Goal: Task Accomplishment & Management: Use online tool/utility

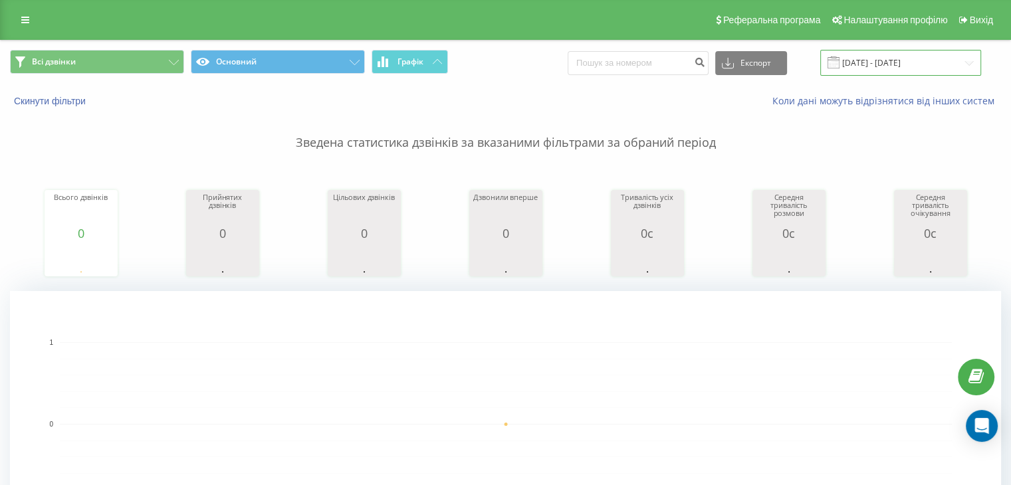
drag, startPoint x: 0, startPoint y: 0, endPoint x: 862, endPoint y: 63, distance: 864.0
click at [862, 63] on input "20.09.2025 - 20.09.2025" at bounding box center [901, 63] width 161 height 26
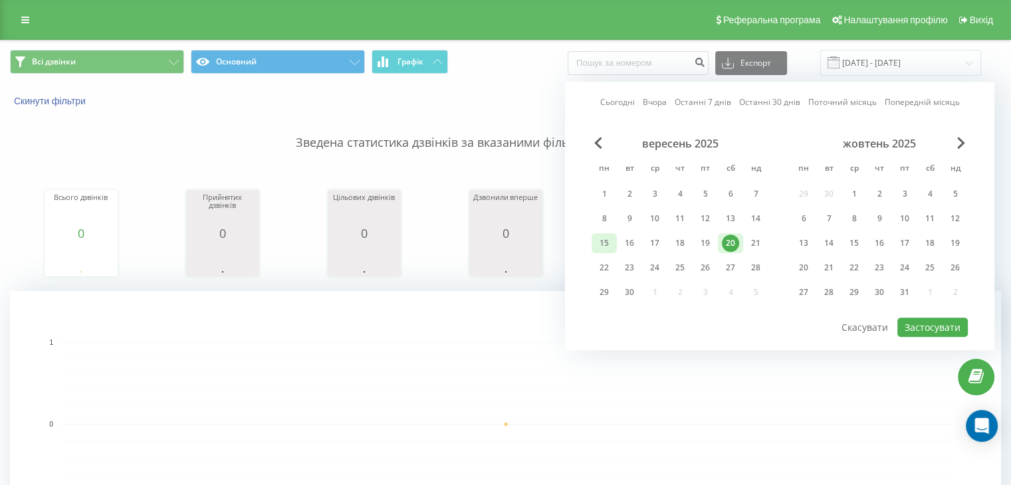
click at [596, 251] on div "15" at bounding box center [604, 243] width 25 height 20
click at [723, 240] on div "20" at bounding box center [730, 243] width 17 height 17
click at [916, 326] on button "Застосувати" at bounding box center [933, 327] width 70 height 19
type input "15.09.2025 - 20.09.2025"
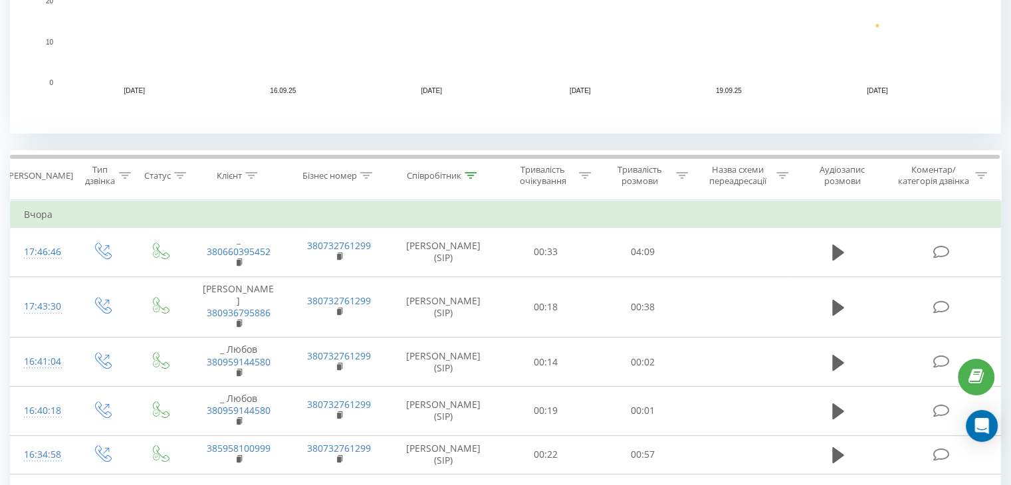
scroll to position [417, 0]
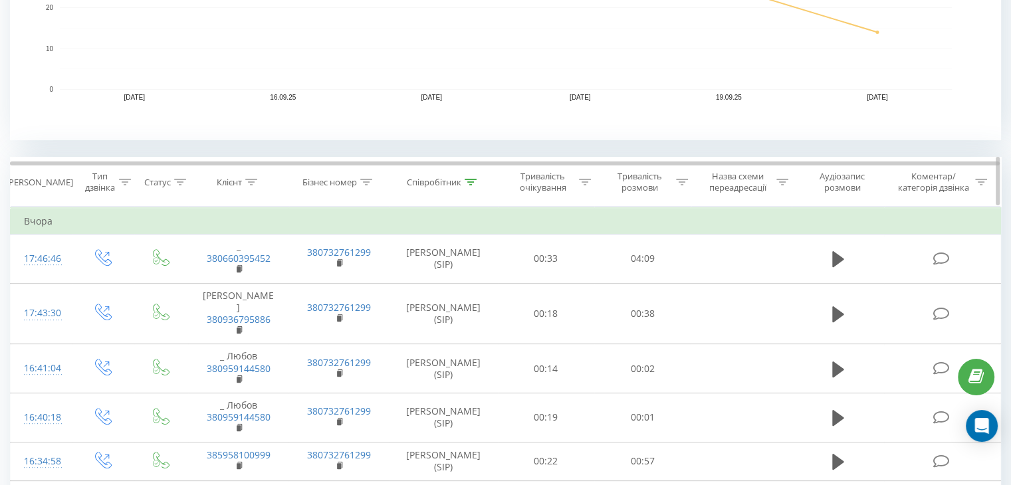
click at [473, 181] on icon at bounding box center [471, 182] width 12 height 7
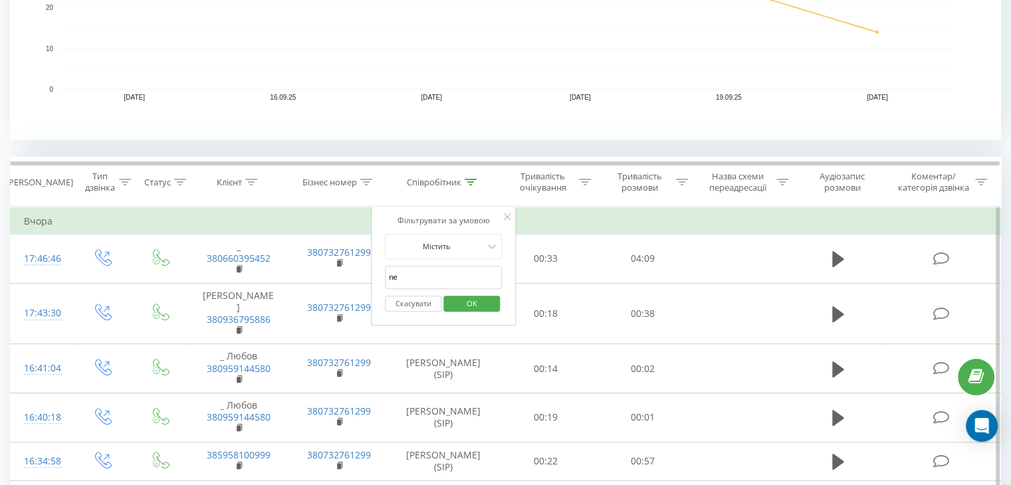
click at [430, 282] on input "ne" at bounding box center [443, 277] width 117 height 23
type input "n"
click at [430, 282] on input "text" at bounding box center [443, 277] width 117 height 23
type input "[PERSON_NAME]"
click at [468, 304] on span "OK" at bounding box center [471, 303] width 37 height 21
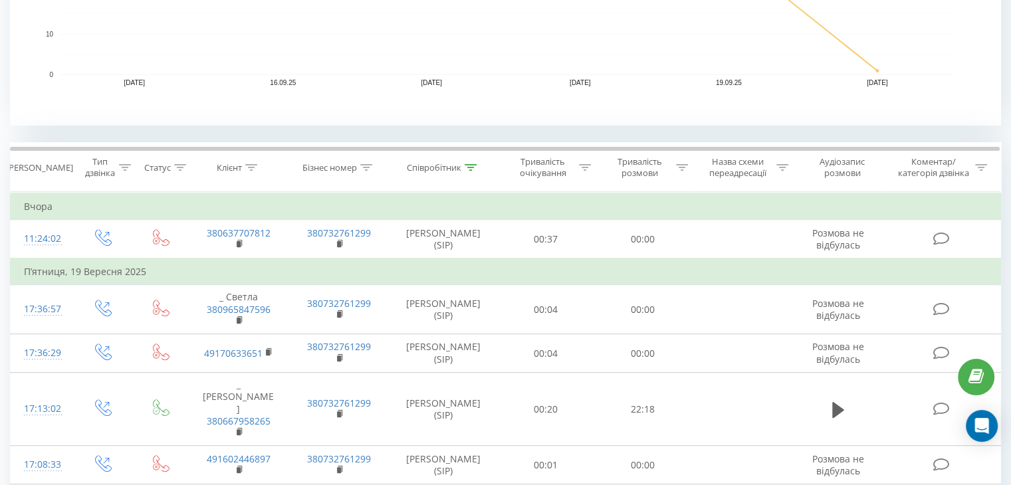
scroll to position [430, 0]
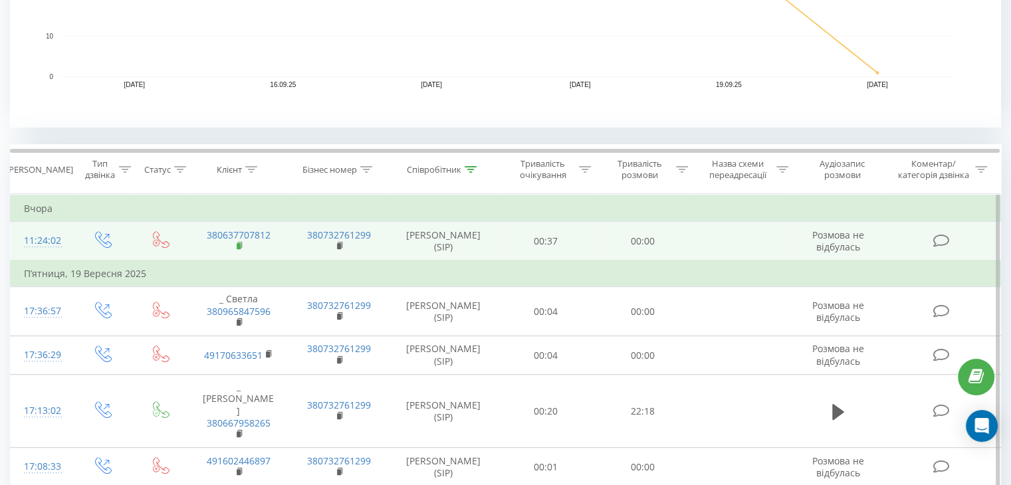
click at [239, 243] on rect at bounding box center [239, 246] width 4 height 6
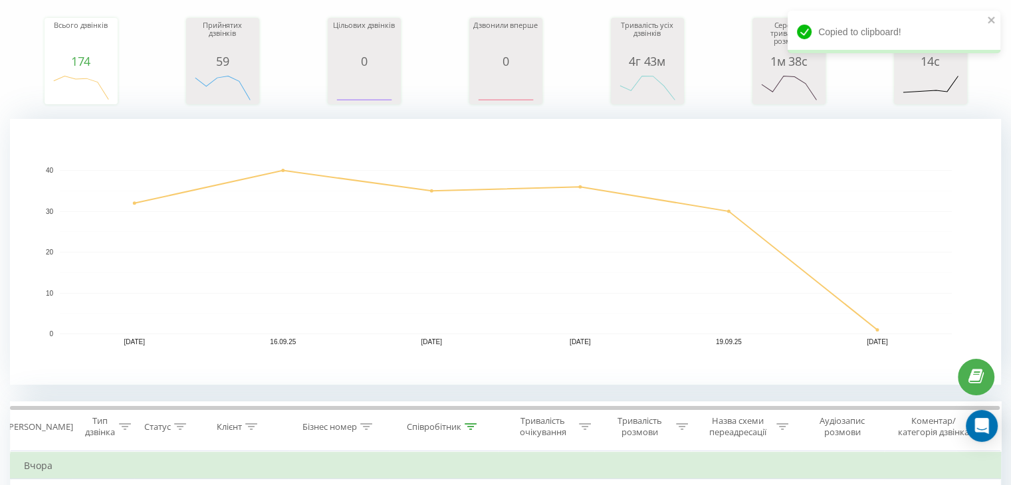
scroll to position [0, 0]
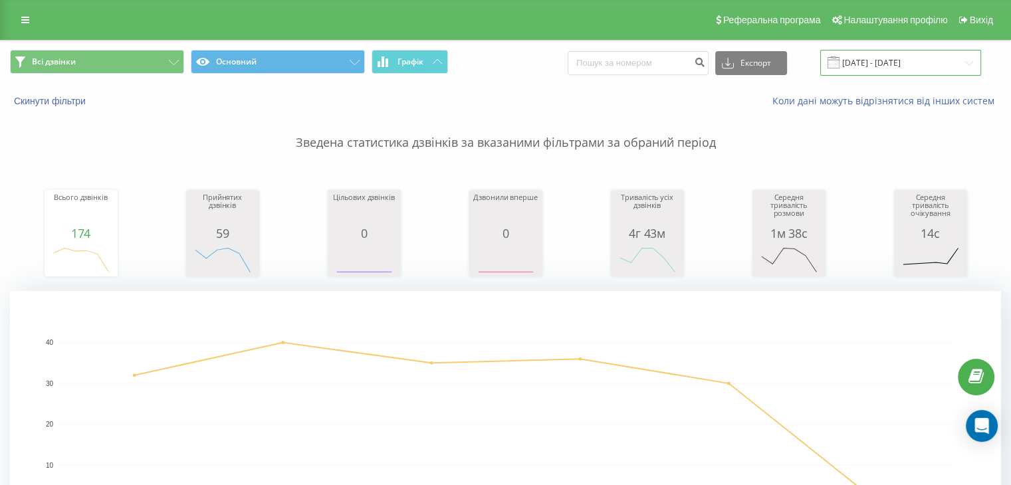
click at [878, 72] on input "15.09.2025 - 20.09.2025" at bounding box center [901, 63] width 161 height 26
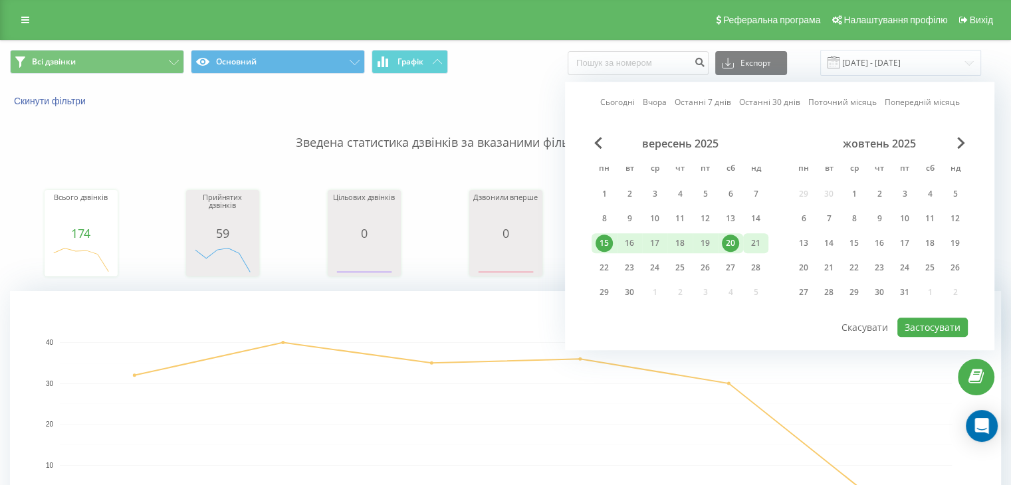
click at [759, 237] on div "21" at bounding box center [755, 243] width 17 height 17
click at [940, 333] on button "Застосувати" at bounding box center [933, 327] width 70 height 19
type input "21.09.2025 - 21.09.2025"
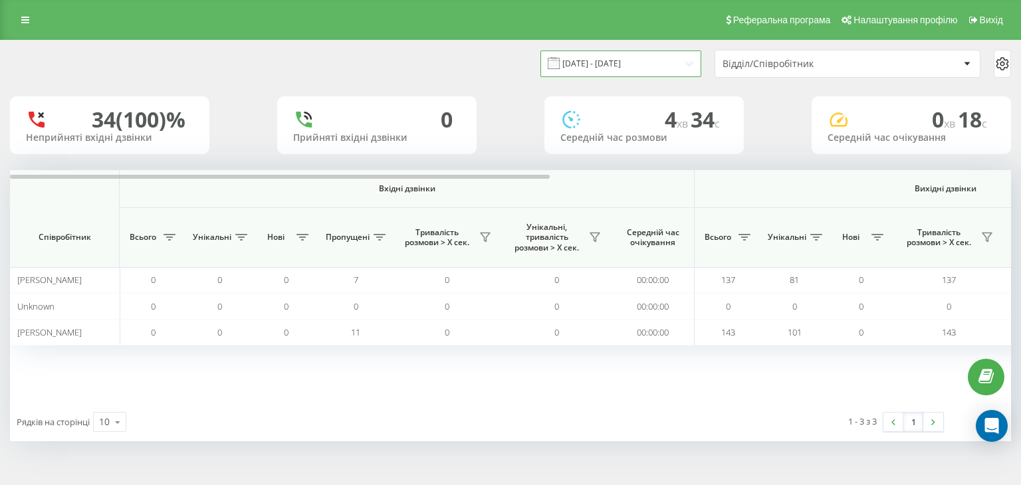
click at [619, 68] on input "15.09.2025 - 18.09.2025" at bounding box center [621, 64] width 161 height 26
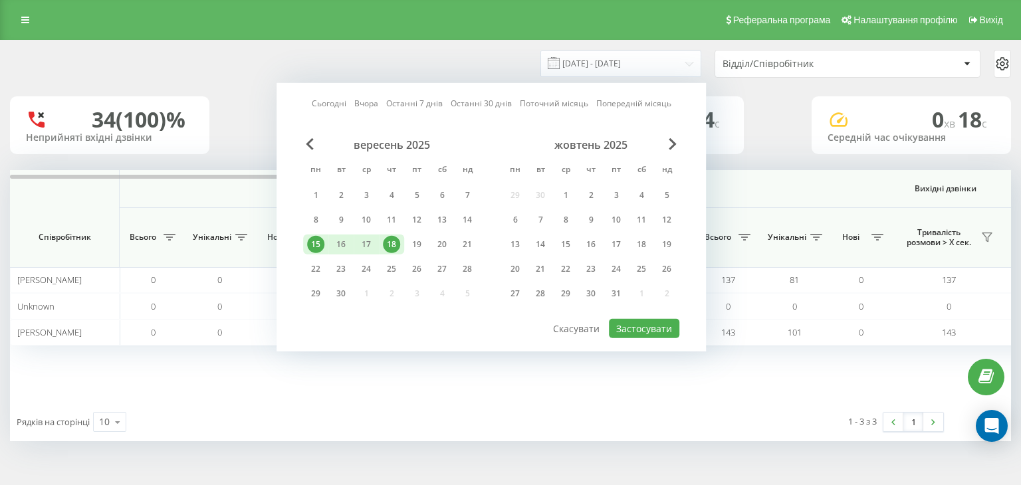
click at [391, 251] on div "18" at bounding box center [391, 245] width 25 height 20
click at [635, 328] on button "Застосувати" at bounding box center [644, 328] width 70 height 19
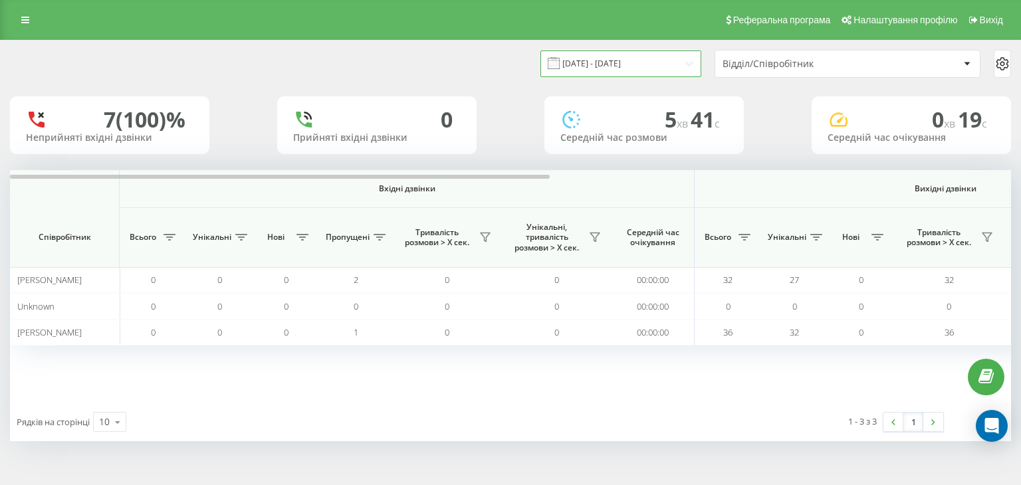
click at [569, 67] on input "18.09.2025 - 18.09.2025" at bounding box center [621, 64] width 161 height 26
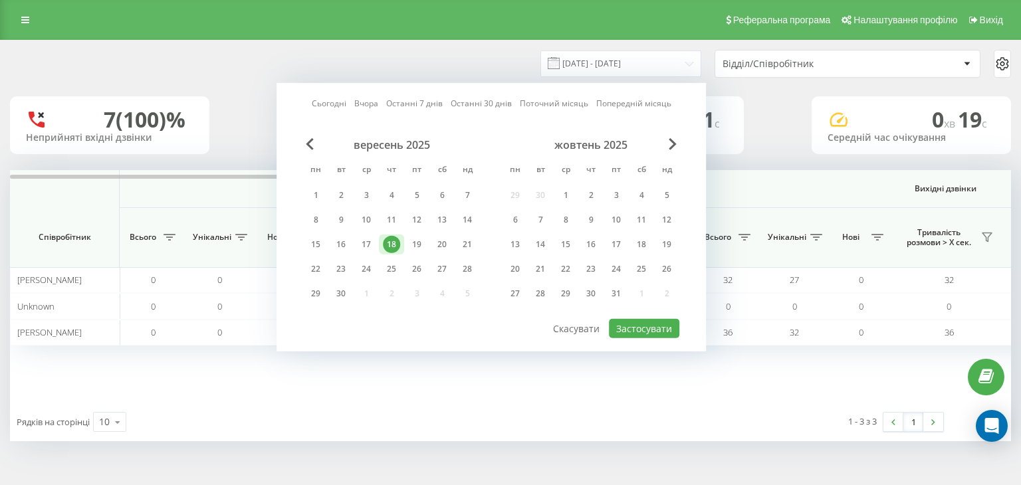
click at [393, 243] on div "18" at bounding box center [391, 244] width 17 height 17
click at [634, 331] on button "Застосувати" at bounding box center [644, 328] width 70 height 19
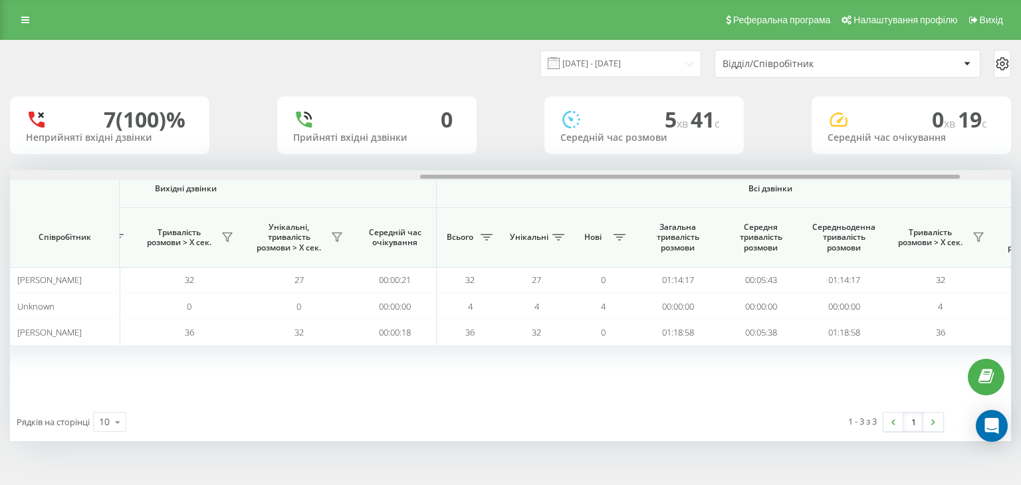
drag, startPoint x: 442, startPoint y: 175, endPoint x: 858, endPoint y: 138, distance: 417.2
click at [858, 138] on div "18.09.2025 - 18.09.2025 Відділ/Співробітник 7 (100)% Неприйняті вхідні дзвінки …" at bounding box center [510, 241] width 1001 height 401
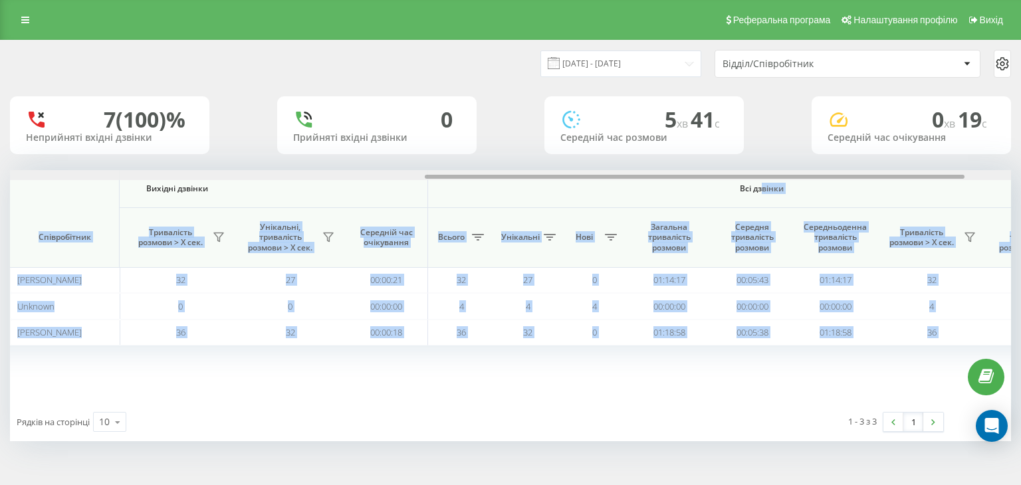
drag, startPoint x: 763, startPoint y: 181, endPoint x: 761, endPoint y: 174, distance: 6.9
click at [761, 174] on div "Вхідні дзвінки Вихідні дзвінки Всі дзвінки Співробітник Всього Унікальні Нові П…" at bounding box center [510, 286] width 1001 height 233
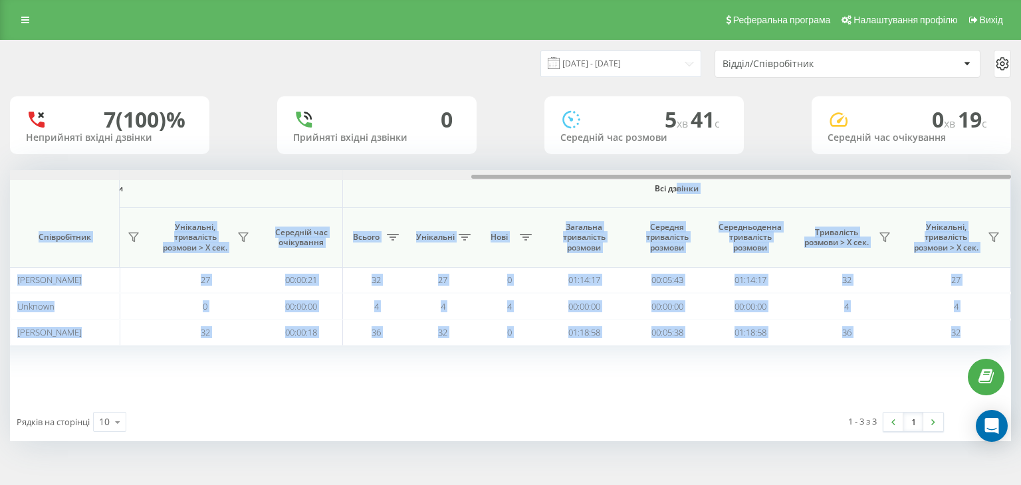
drag, startPoint x: 761, startPoint y: 174, endPoint x: 866, endPoint y: 160, distance: 105.3
click at [866, 160] on div "18.09.2025 - 18.09.2025 Відділ/Співробітник 7 (100)% Неприйняті вхідні дзвінки …" at bounding box center [510, 241] width 1001 height 401
click at [588, 379] on div "Вхідні дзвінки Вихідні дзвінки Всі дзвінки Співробітник Всього Унікальні Нові П…" at bounding box center [510, 286] width 1001 height 233
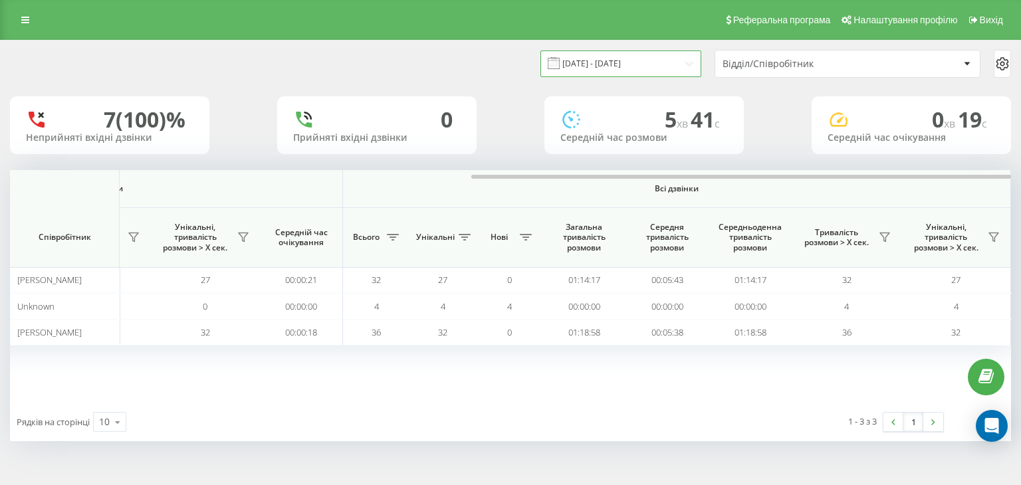
click at [575, 62] on input "18.09.2025 - 18.09.2025" at bounding box center [621, 64] width 161 height 26
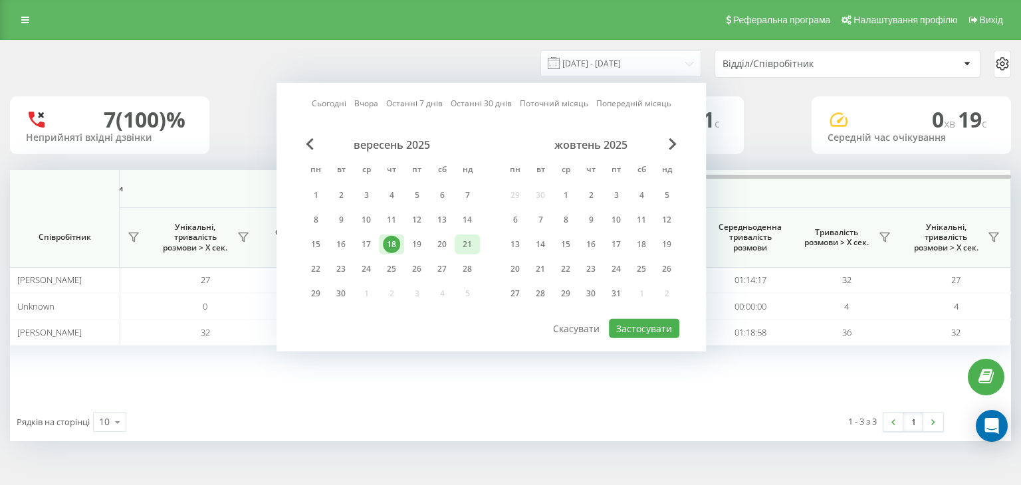
click at [465, 245] on div "21" at bounding box center [467, 244] width 17 height 17
click at [620, 319] on button "Застосувати" at bounding box center [644, 328] width 70 height 19
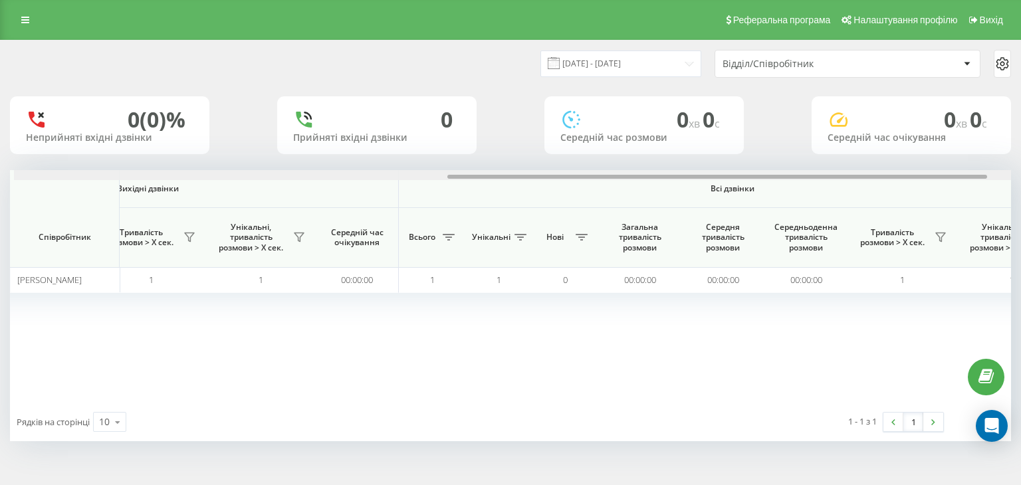
scroll to position [0, 854]
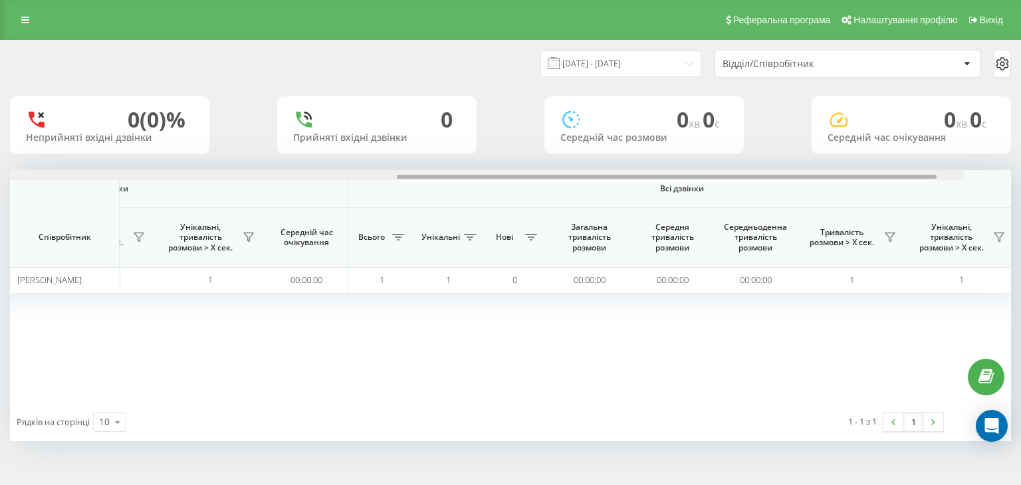
drag, startPoint x: 485, startPoint y: 174, endPoint x: 979, endPoint y: 126, distance: 496.4
click at [979, 126] on div "21.09.2025 - 21.09.2025 Відділ/Співробітник 0 (0)% Неприйняті вхідні дзвінки 0 …" at bounding box center [510, 241] width 1001 height 401
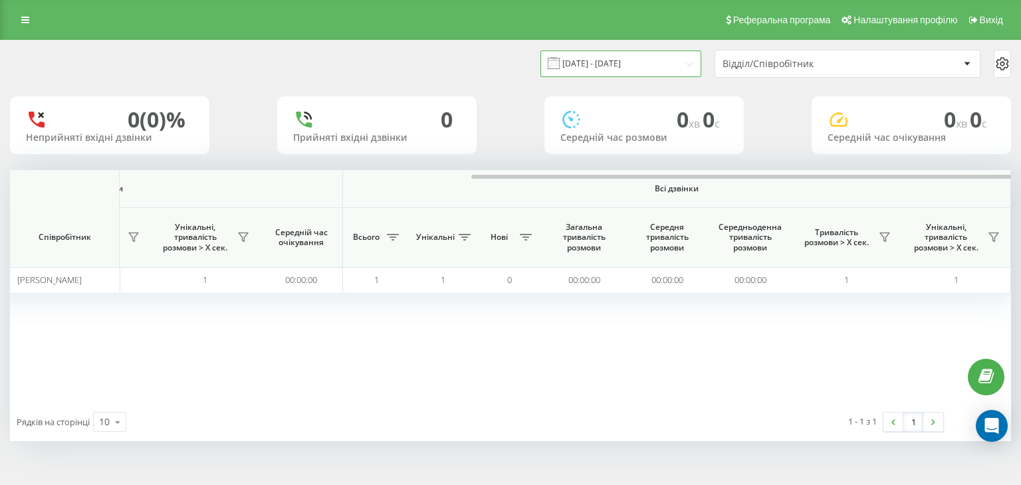
click at [601, 69] on input "21.09.2025 - 21.09.2025" at bounding box center [621, 64] width 161 height 26
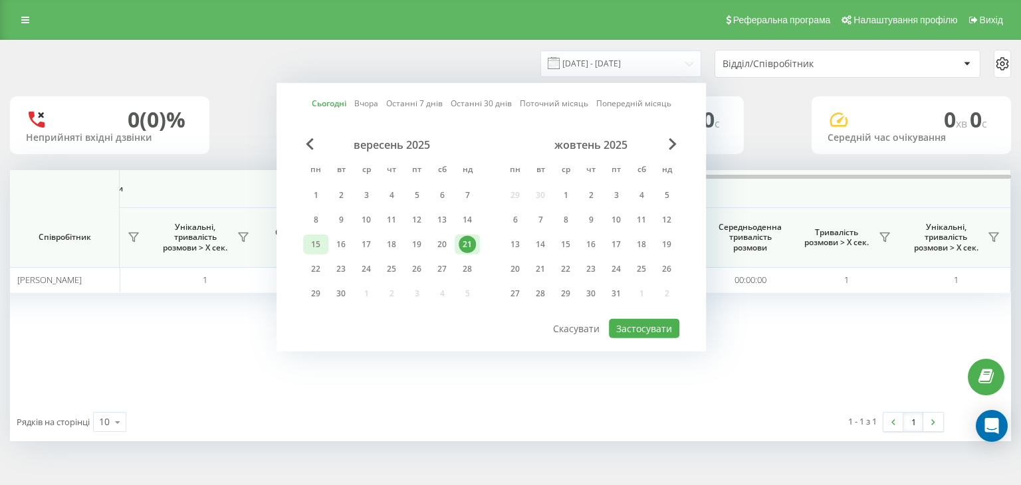
click at [311, 249] on div "15" at bounding box center [315, 244] width 17 height 17
click at [477, 241] on div "21" at bounding box center [467, 245] width 25 height 20
click at [626, 320] on button "Застосувати" at bounding box center [644, 328] width 70 height 19
type input "[DATE] - [DATE]"
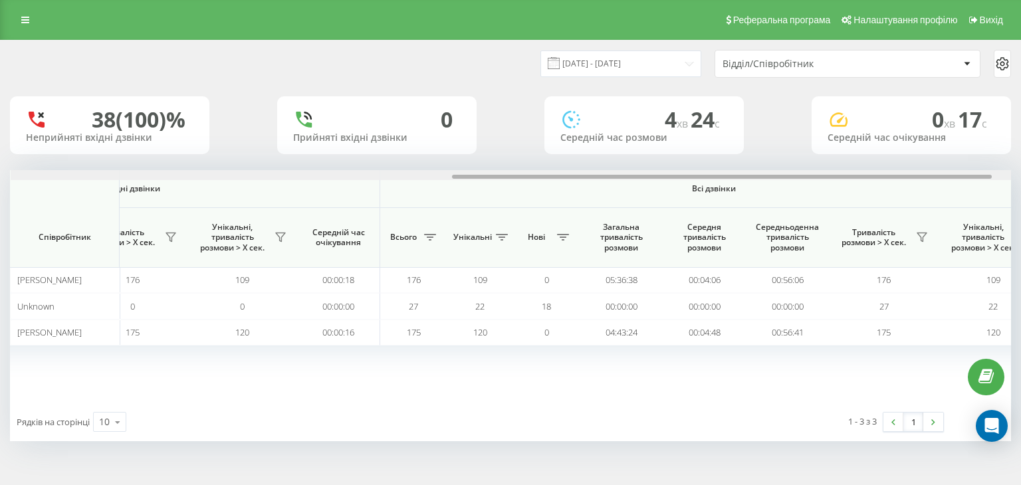
scroll to position [0, 854]
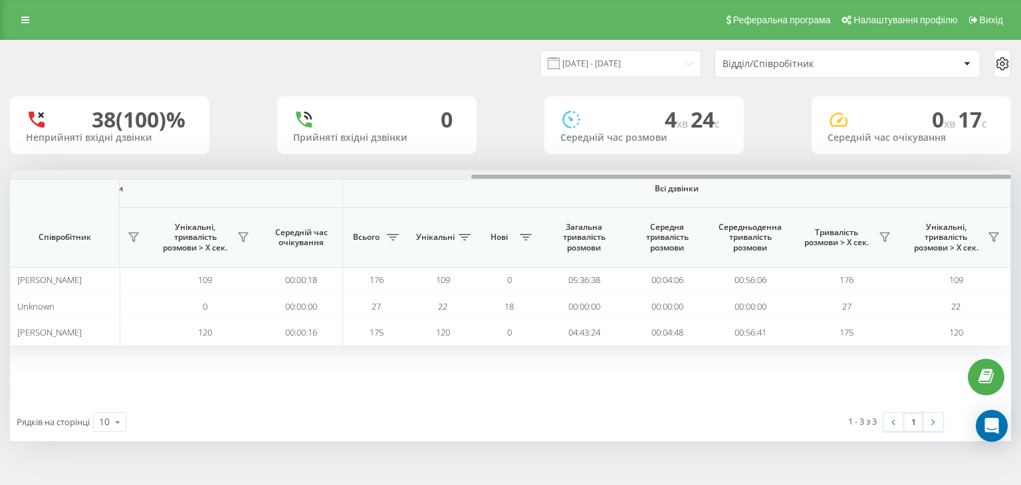
drag, startPoint x: 402, startPoint y: 176, endPoint x: 940, endPoint y: 172, distance: 537.9
click at [940, 172] on div at bounding box center [510, 175] width 1001 height 10
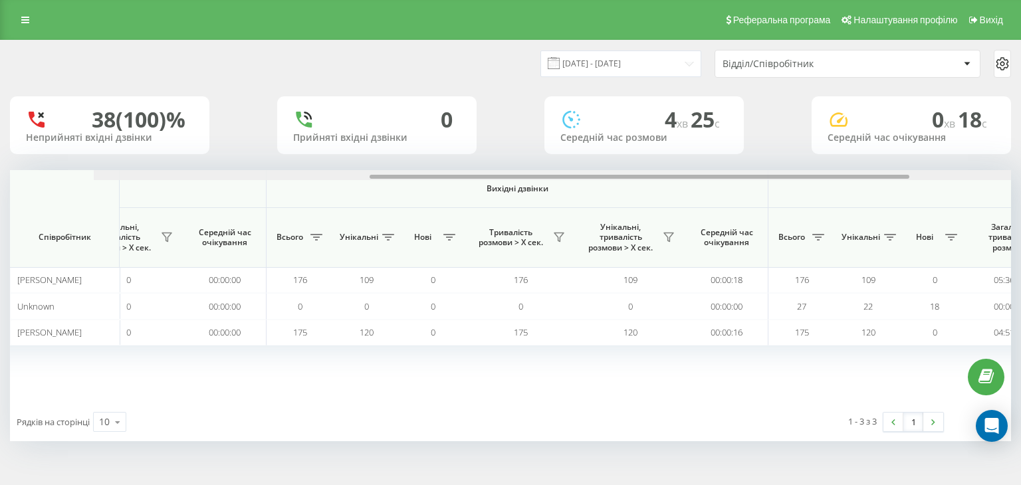
scroll to position [0, 854]
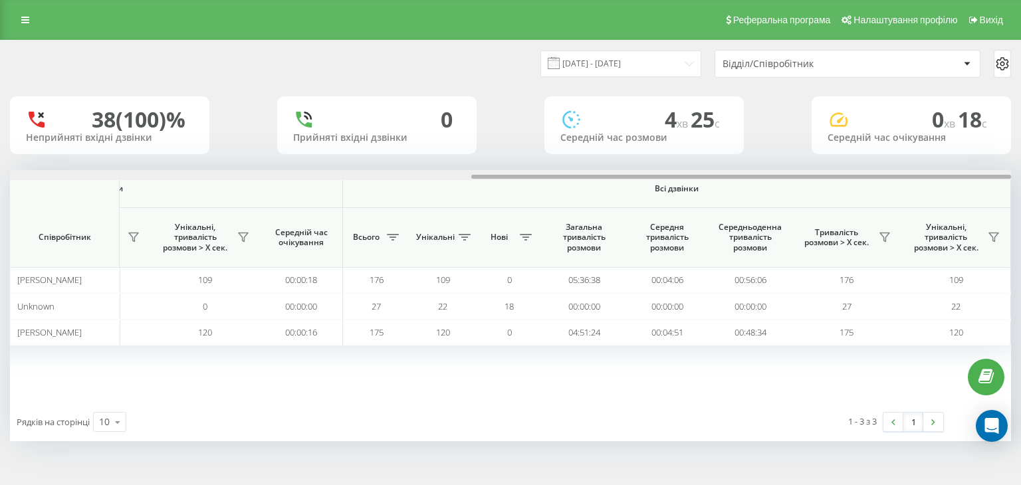
drag, startPoint x: 209, startPoint y: 179, endPoint x: 787, endPoint y: 174, distance: 578.5
click at [787, 175] on div at bounding box center [741, 177] width 540 height 4
drag, startPoint x: 563, startPoint y: 176, endPoint x: 868, endPoint y: 144, distance: 306.2
click at [868, 144] on div "[DATE] - [DATE] Відділ/Співробітник 38 (100)% Неприйняті вхідні дзвінки 0 Прийн…" at bounding box center [510, 241] width 1001 height 401
